Goal: Find specific page/section: Find specific page/section

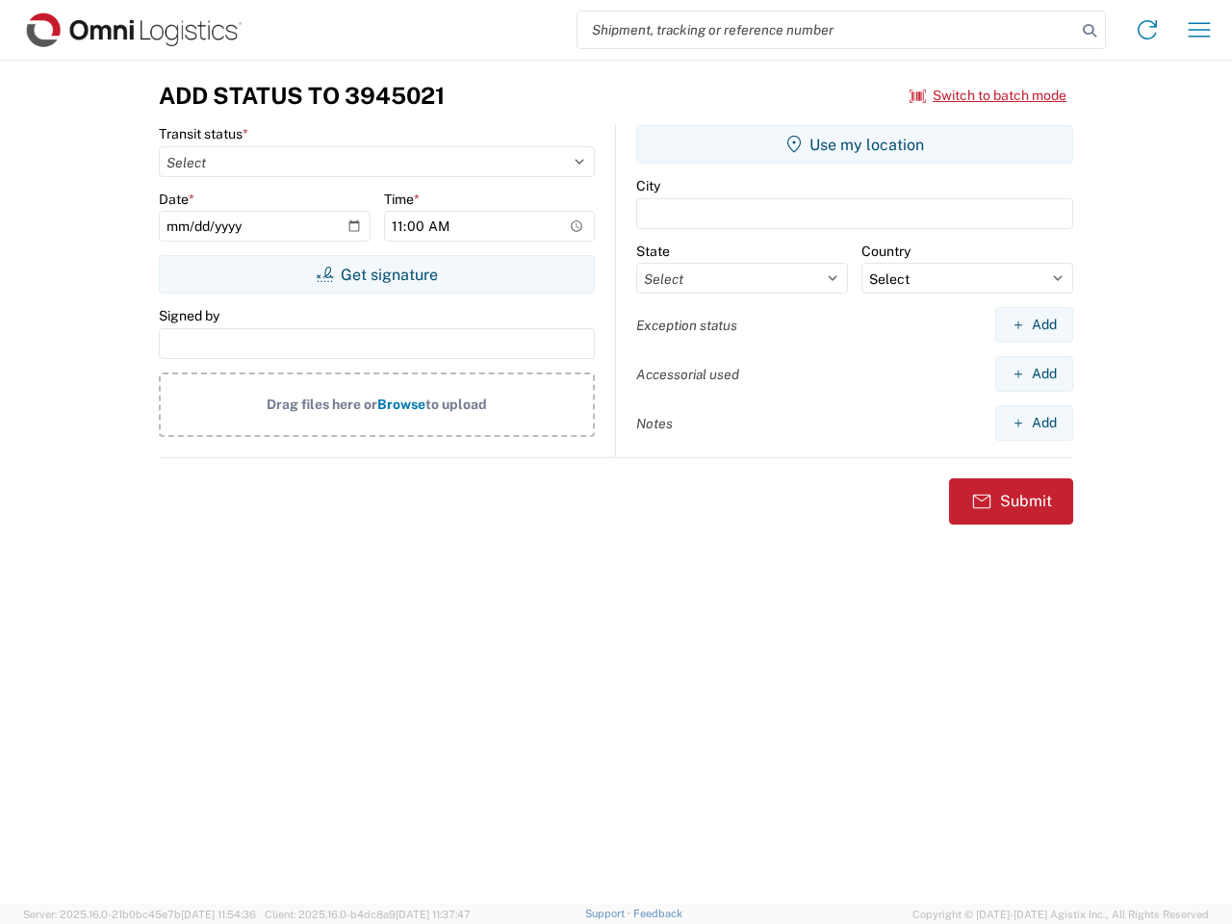
click at [827, 30] on input "search" at bounding box center [827, 30] width 499 height 37
click at [1090, 31] on icon at bounding box center [1089, 30] width 27 height 27
click at [1147, 30] on icon at bounding box center [1147, 29] width 31 height 31
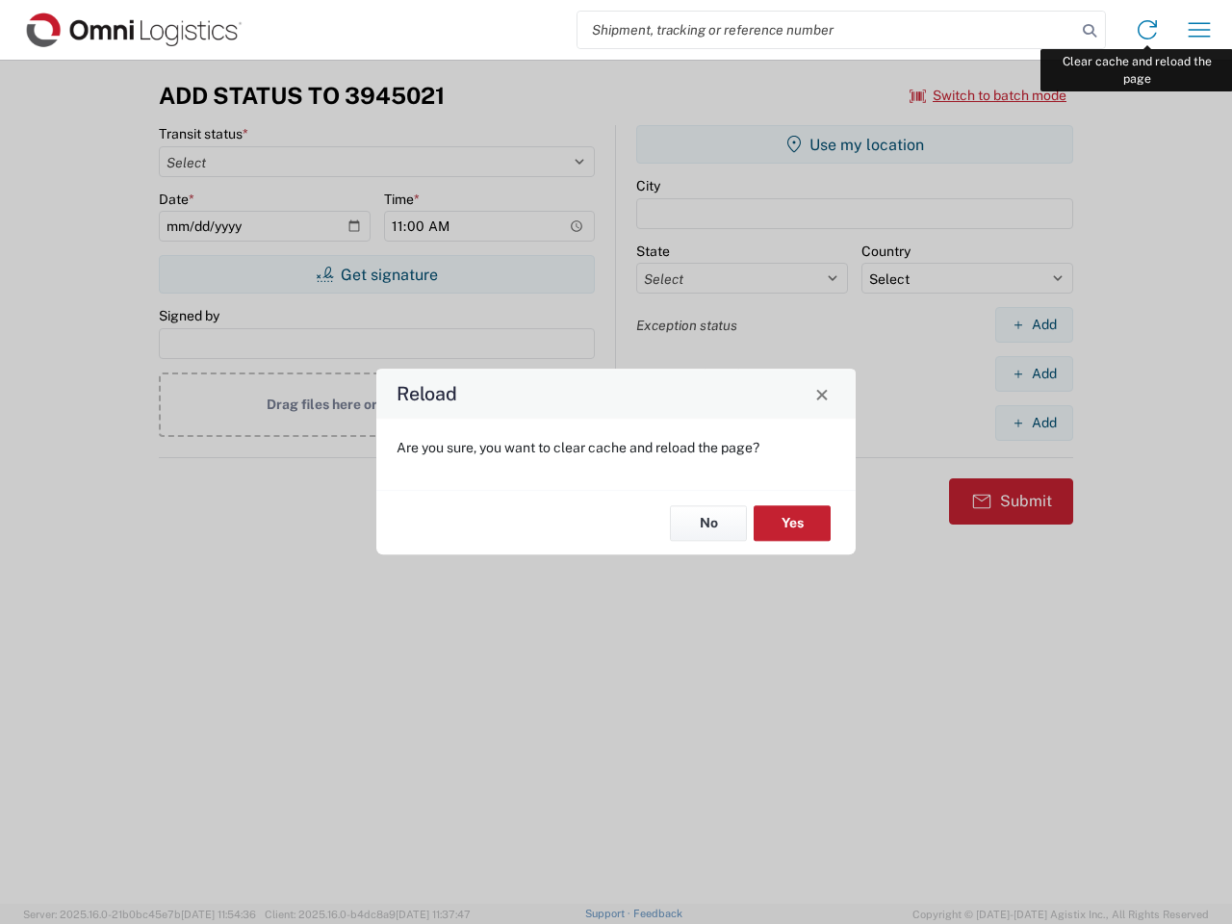
click at [1199, 30] on div "Reload Are you sure, you want to clear cache and reload the page? No Yes" at bounding box center [616, 462] width 1232 height 924
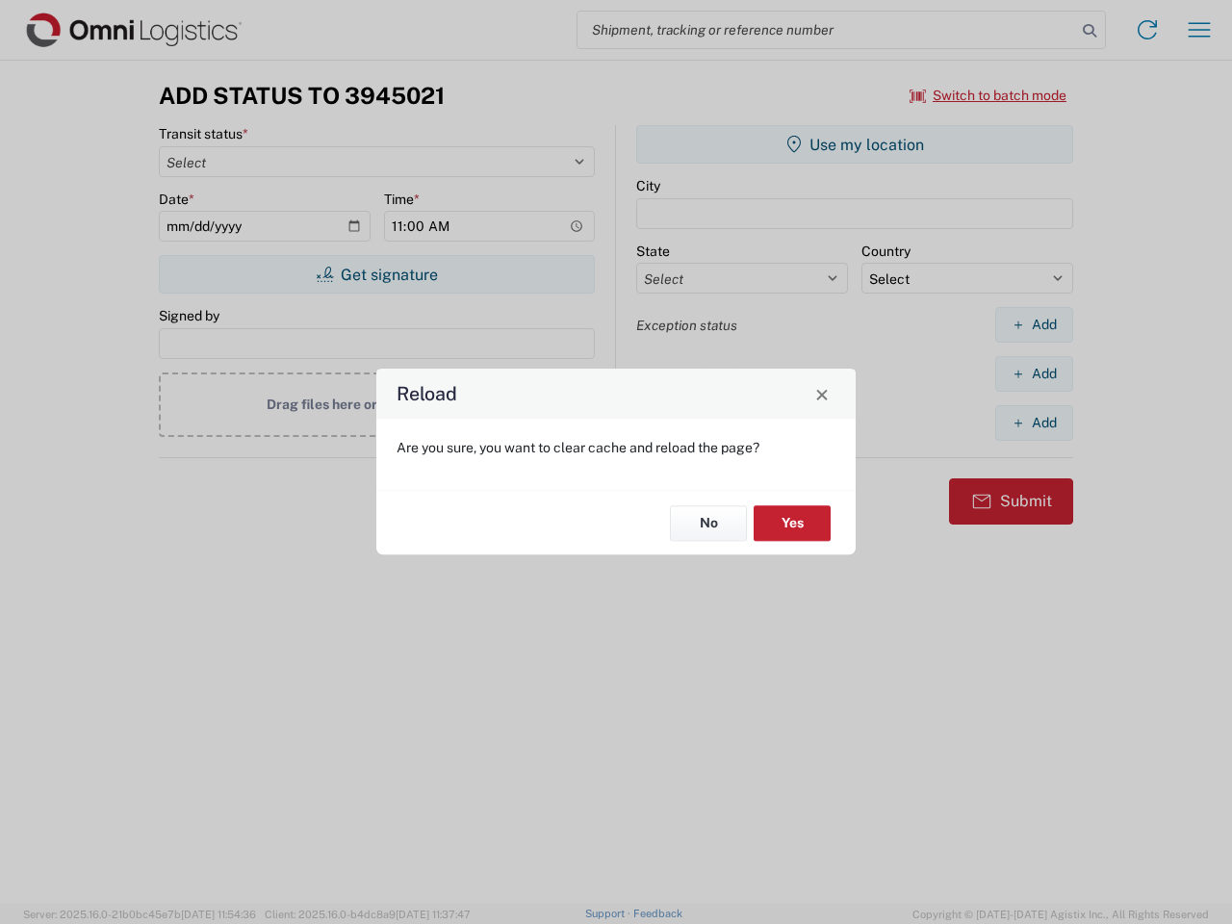
click at [989, 95] on div "Reload Are you sure, you want to clear cache and reload the page? No Yes" at bounding box center [616, 462] width 1232 height 924
click at [376, 274] on div "Reload Are you sure, you want to clear cache and reload the page? No Yes" at bounding box center [616, 462] width 1232 height 924
click at [855, 144] on div "Reload Are you sure, you want to clear cache and reload the page? No Yes" at bounding box center [616, 462] width 1232 height 924
click at [1034, 324] on div "Reload Are you sure, you want to clear cache and reload the page? No Yes" at bounding box center [616, 462] width 1232 height 924
click at [1034, 373] on div "Reload Are you sure, you want to clear cache and reload the page? No Yes" at bounding box center [616, 462] width 1232 height 924
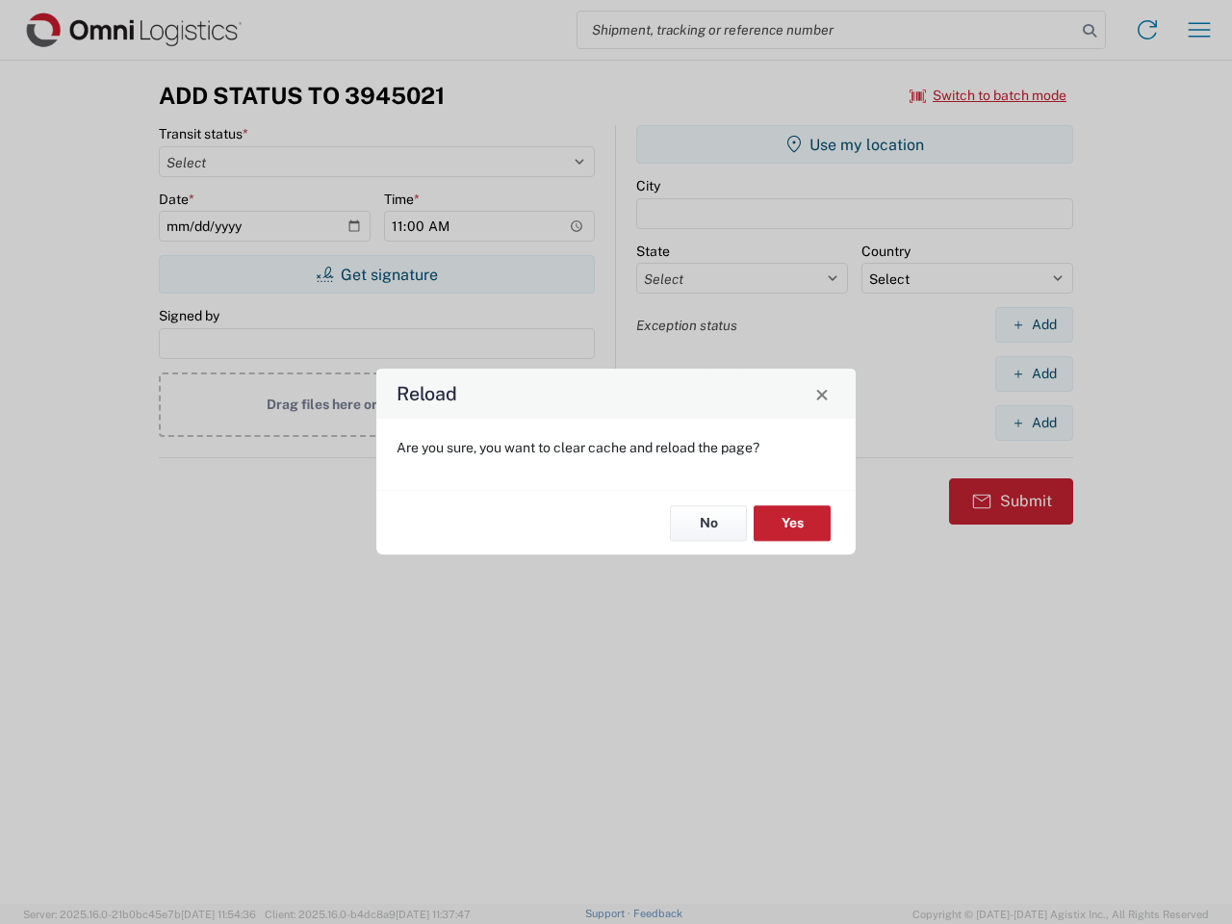
click at [1034, 423] on div "Reload Are you sure, you want to clear cache and reload the page? No Yes" at bounding box center [616, 462] width 1232 height 924
